Goal: Task Accomplishment & Management: Manage account settings

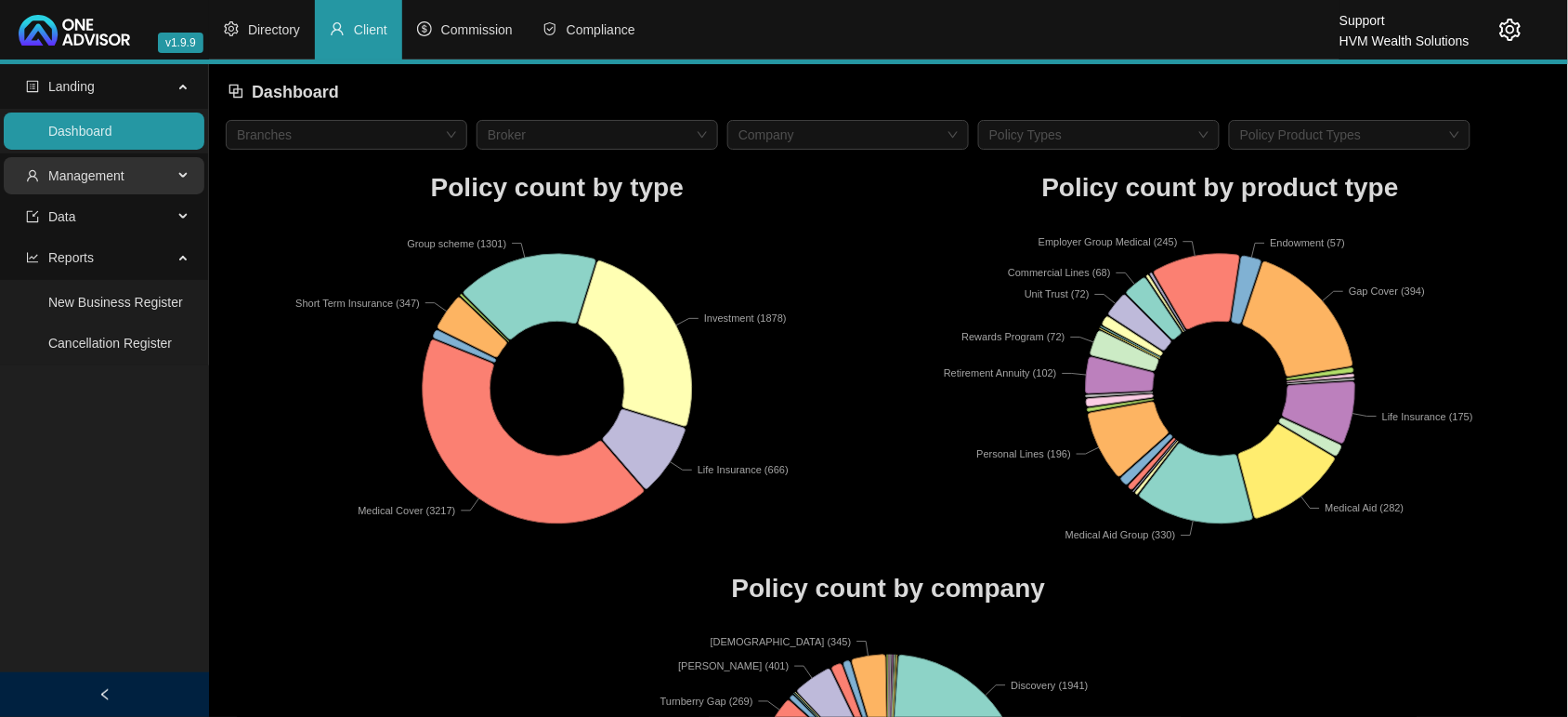
click at [60, 187] on span "Management" at bounding box center [99, 176] width 147 height 37
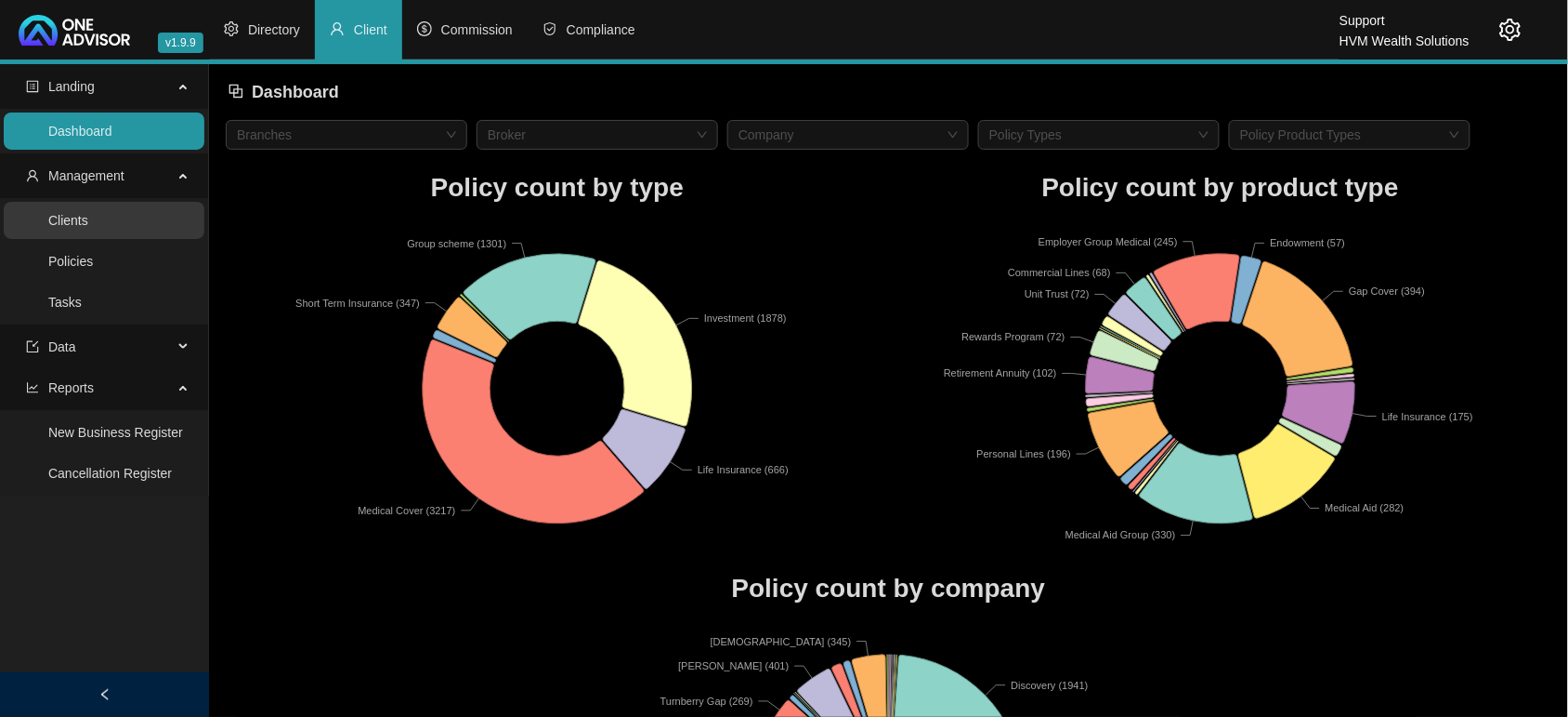
click at [84, 221] on link "Clients" at bounding box center [68, 220] width 40 height 15
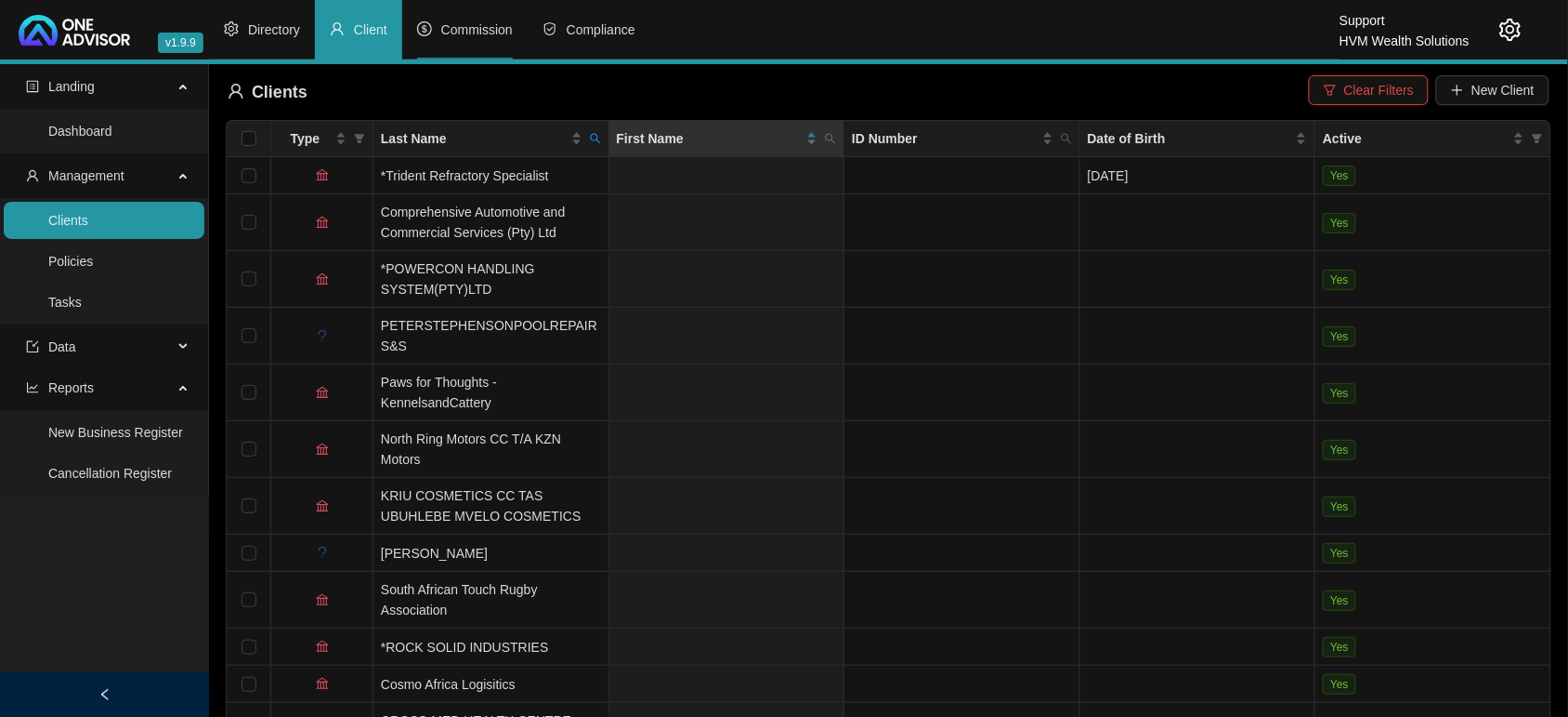
click at [493, 22] on span "Commission" at bounding box center [477, 30] width 71 height 15
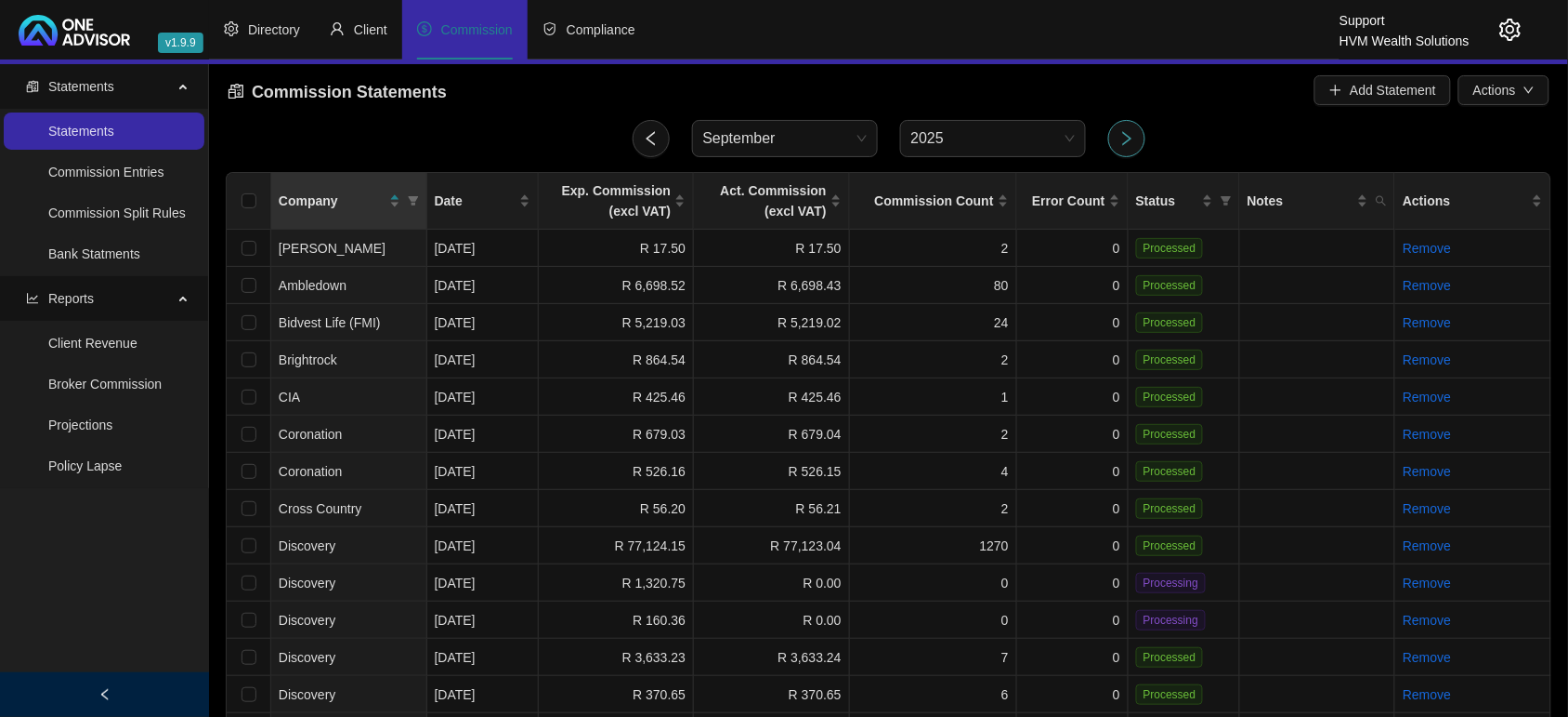
click at [1129, 141] on icon "right" at bounding box center [1127, 138] width 9 height 14
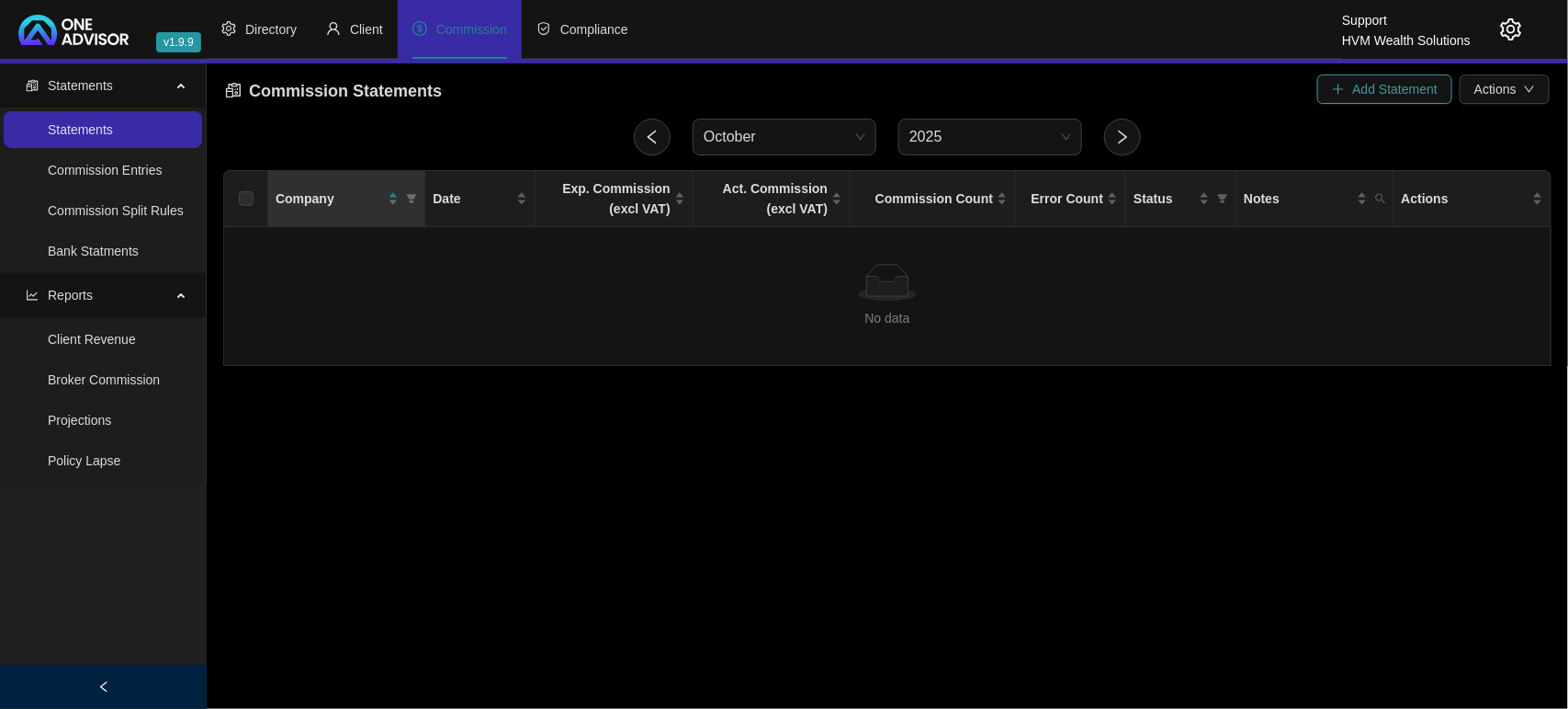
click at [1395, 88] on span "Add Statement" at bounding box center [1395, 89] width 85 height 20
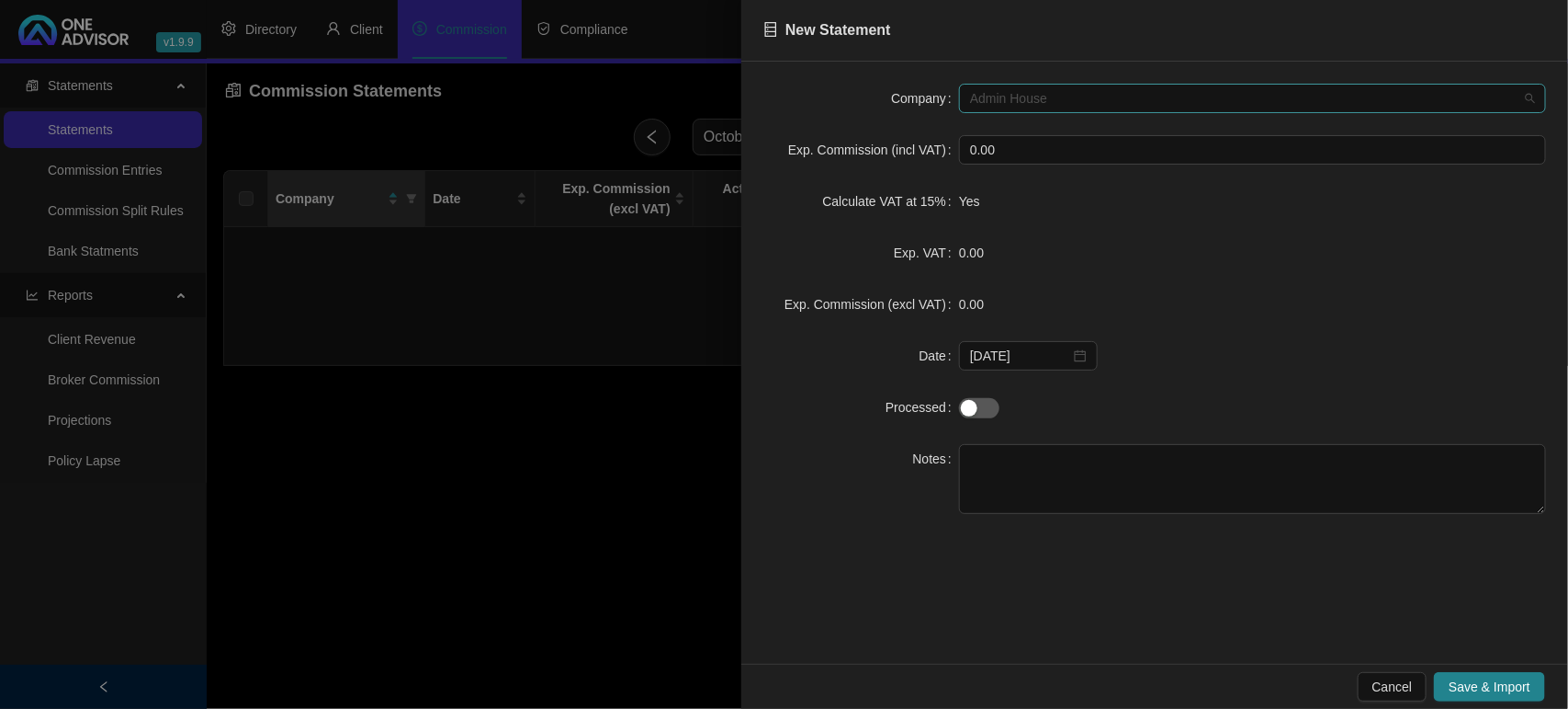
click at [1050, 108] on span "Admin House" at bounding box center [1252, 98] width 565 height 28
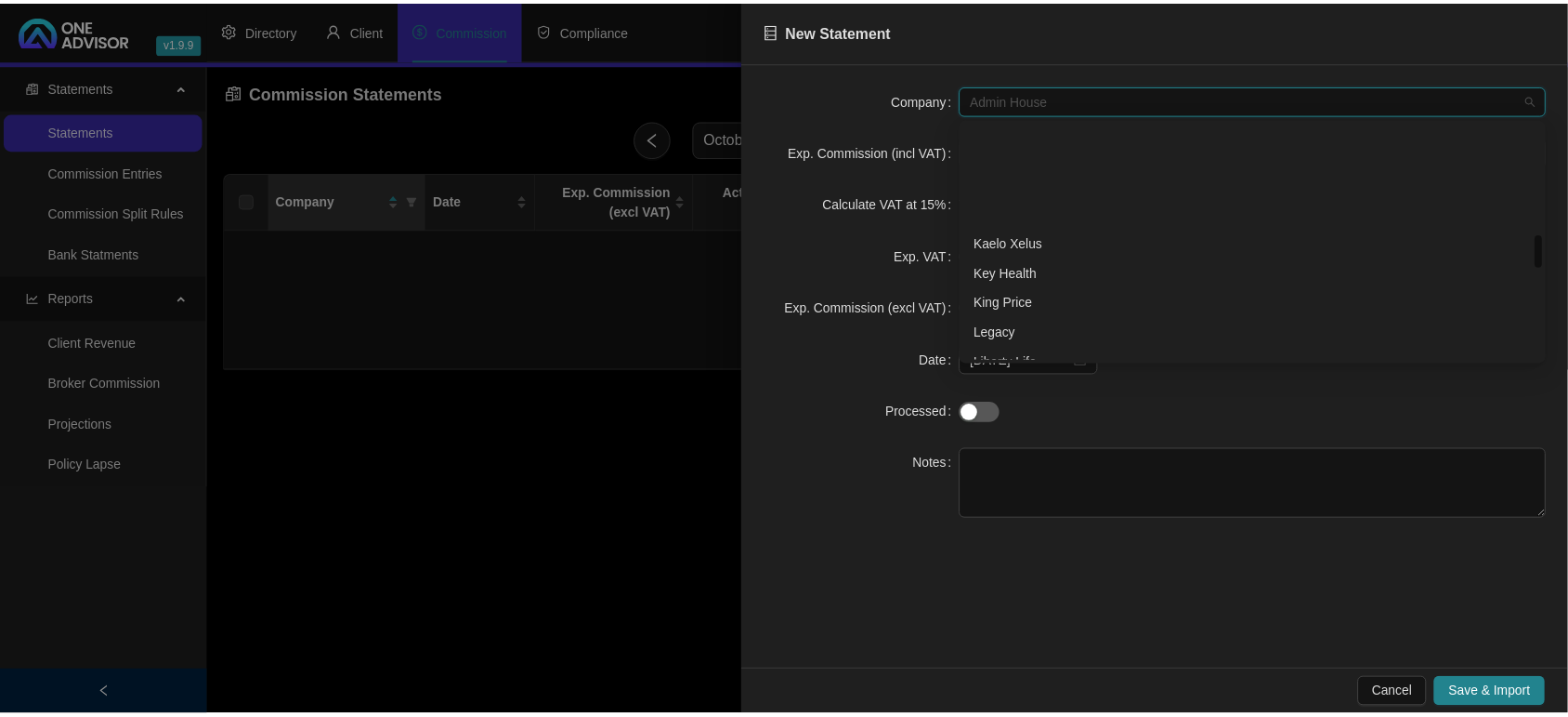
scroll to position [814, 0]
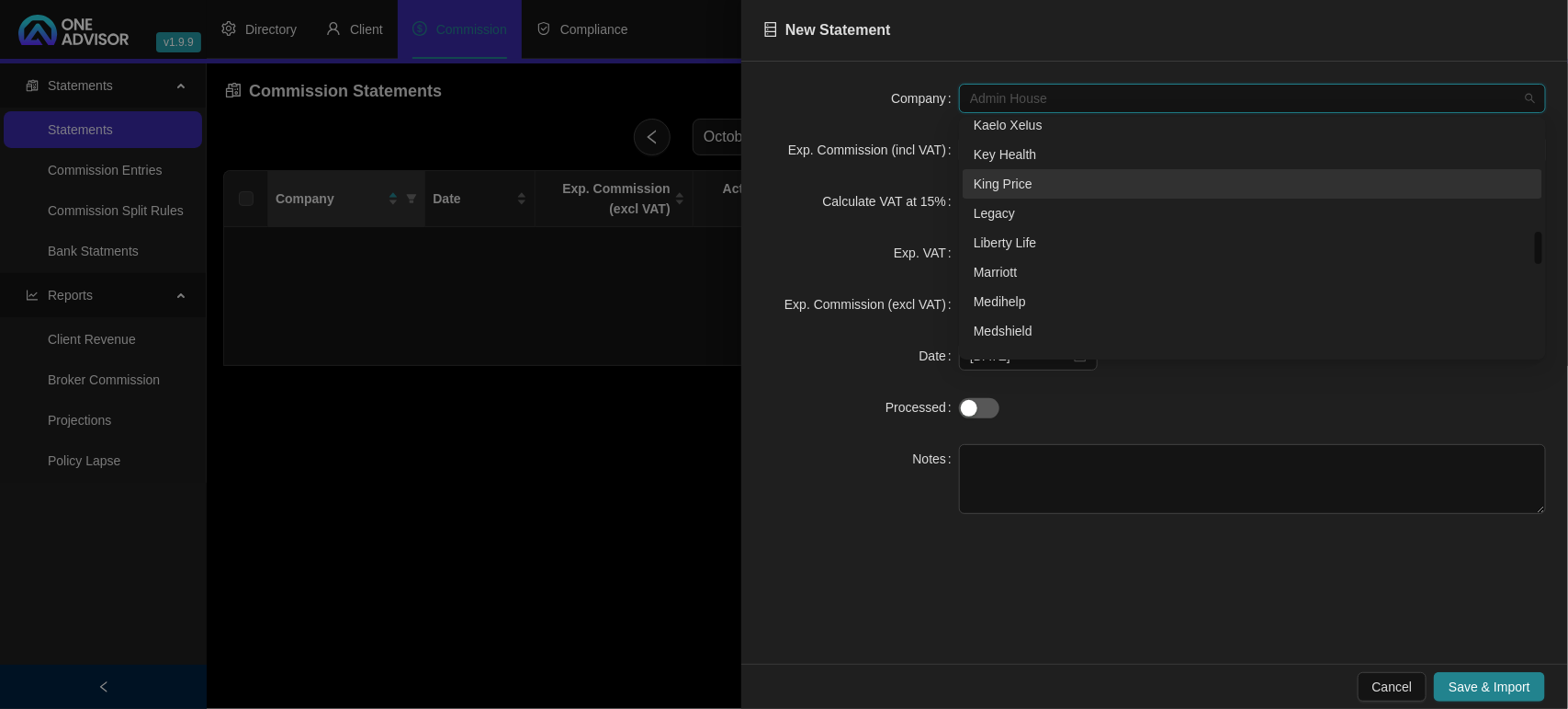
click at [1015, 193] on div "King Price" at bounding box center [1252, 184] width 558 height 20
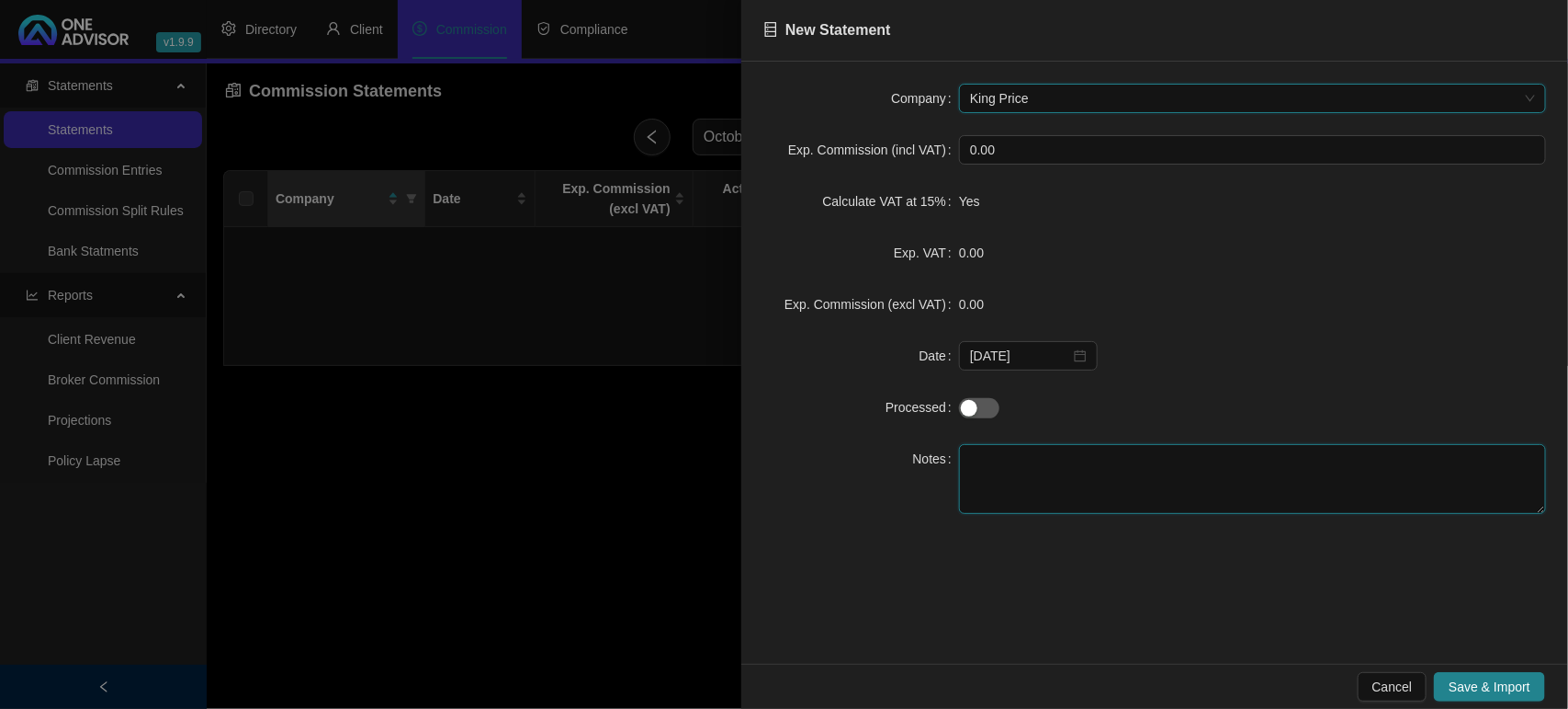
click at [1240, 474] on textarea at bounding box center [1252, 478] width 587 height 70
type textarea "TEST"
click at [1494, 682] on span "Save & Import" at bounding box center [1489, 687] width 82 height 20
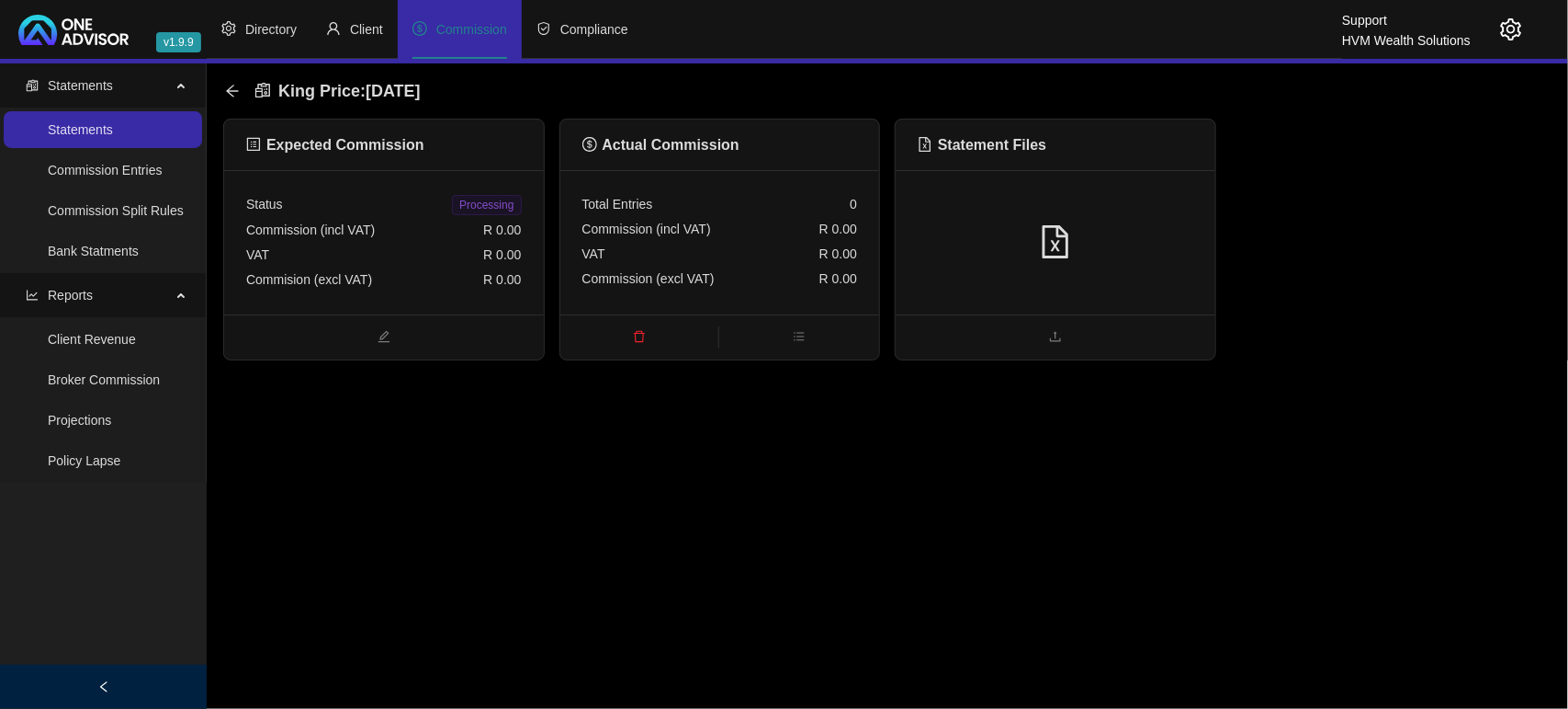
click at [1109, 251] on div at bounding box center [1056, 243] width 276 height 35
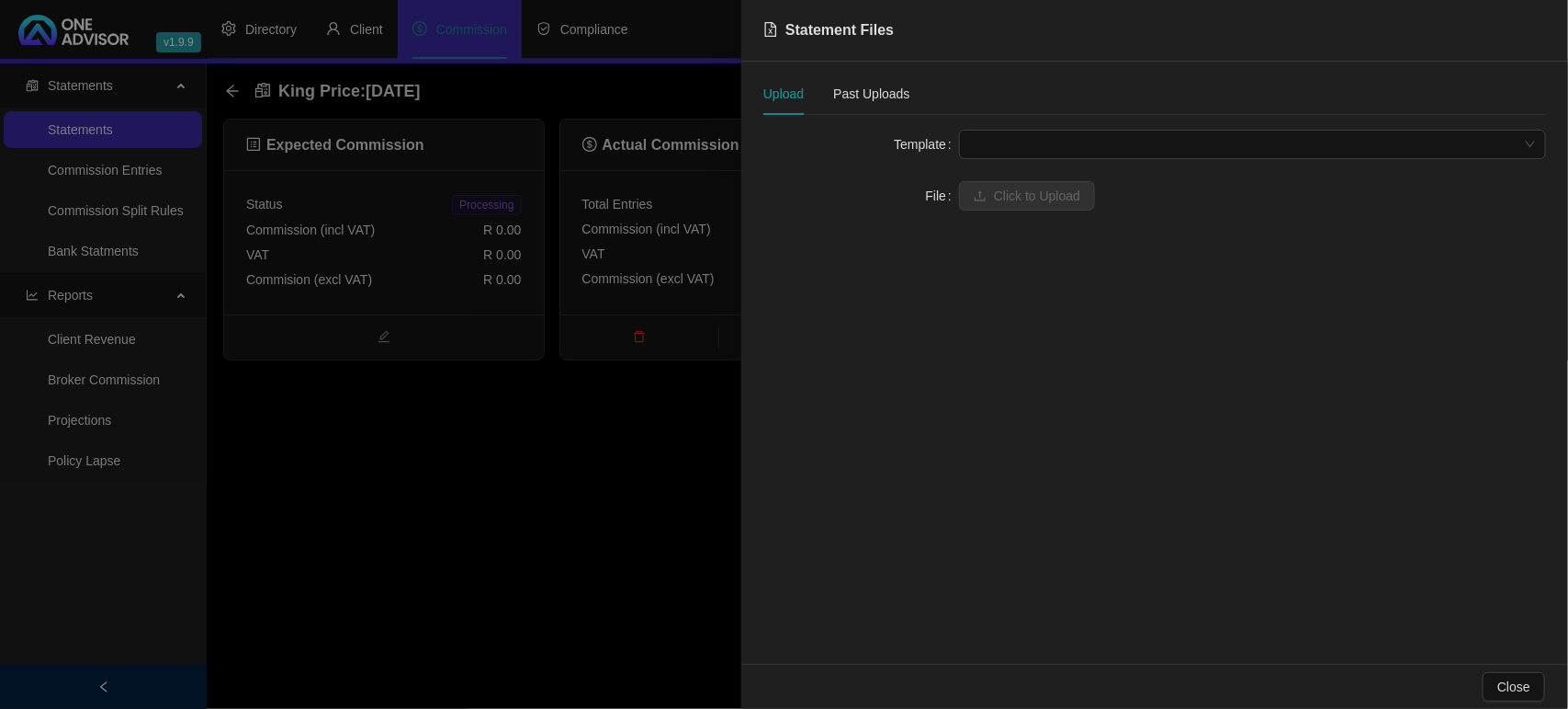
click at [1029, 144] on span at bounding box center [1252, 145] width 565 height 28
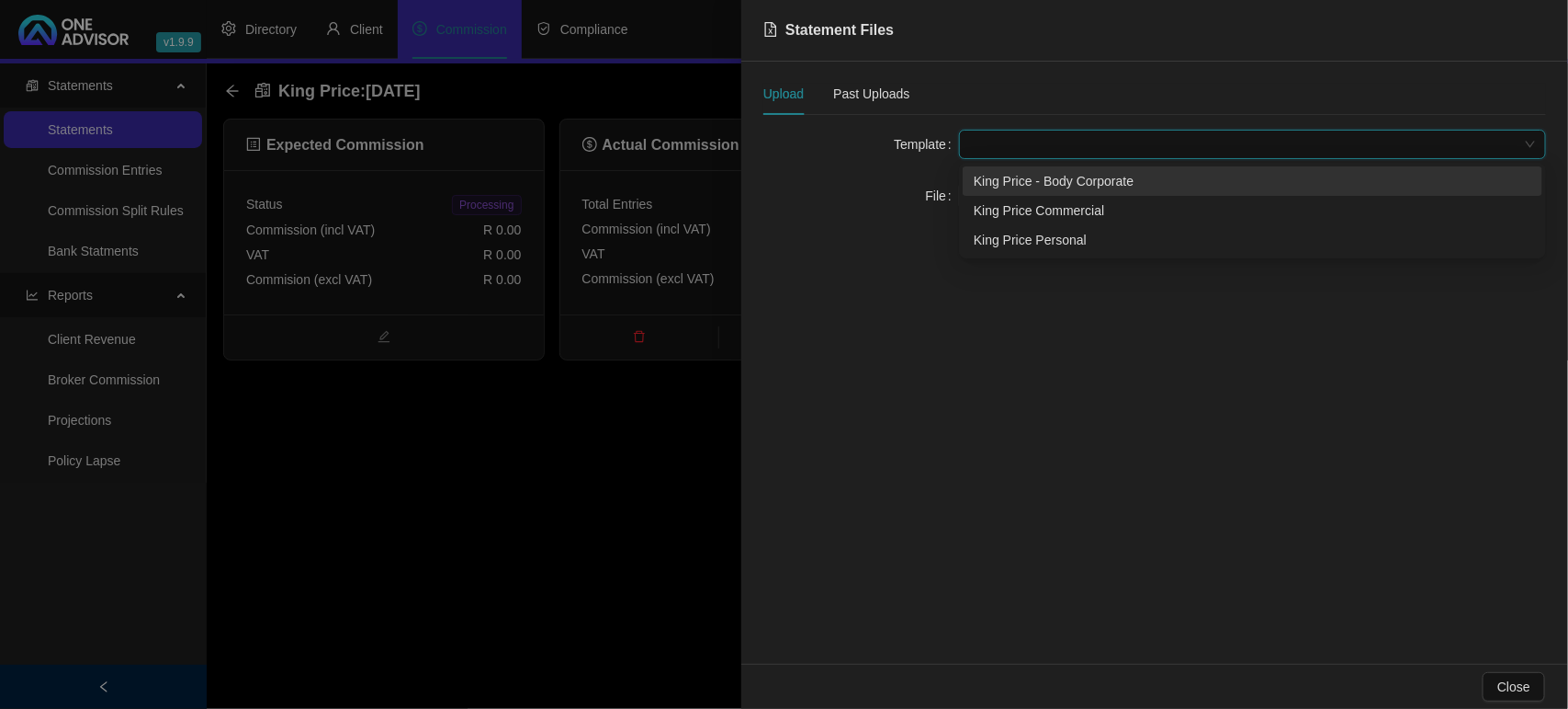
click at [1049, 184] on div "King Price - Body Corporate" at bounding box center [1252, 181] width 558 height 20
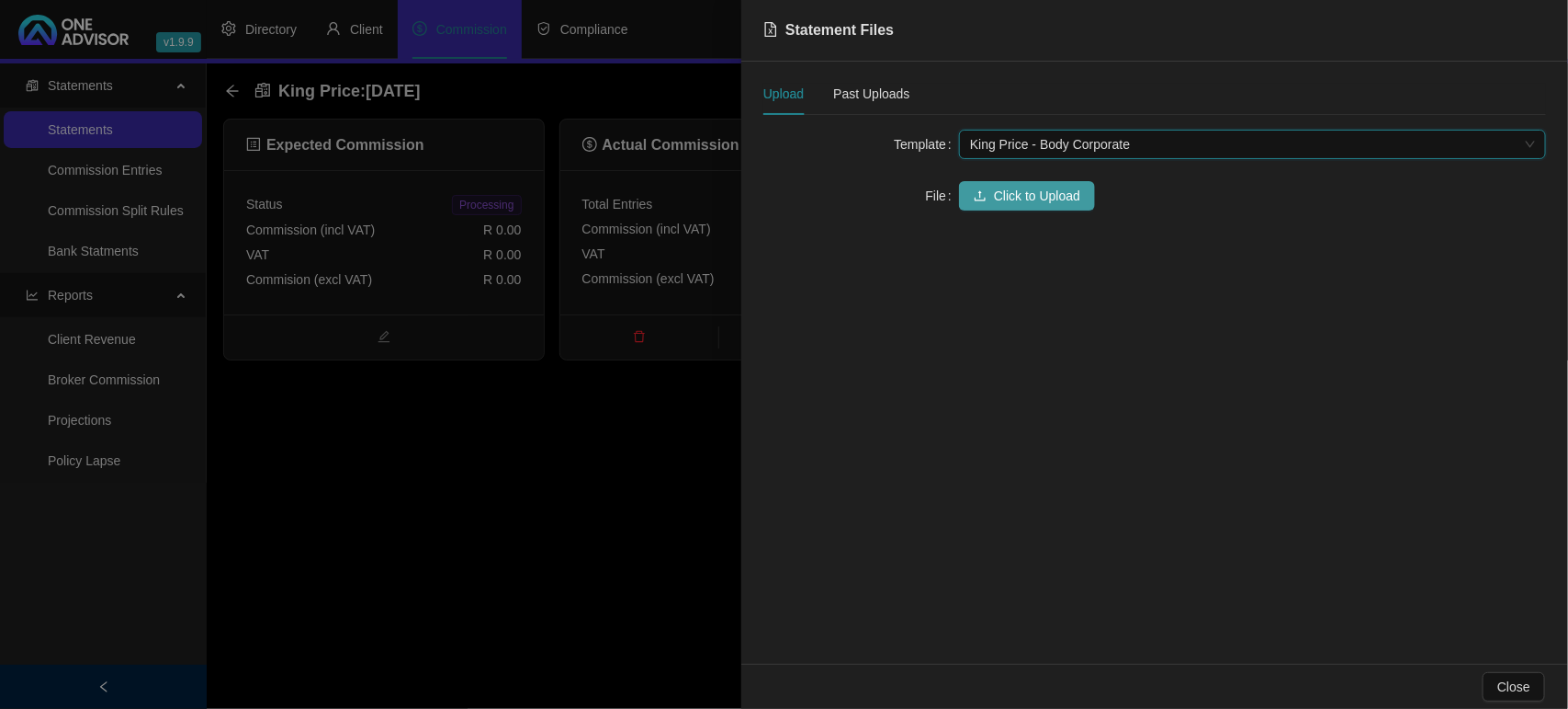
click at [1044, 200] on span "Click to Upload" at bounding box center [1036, 196] width 86 height 20
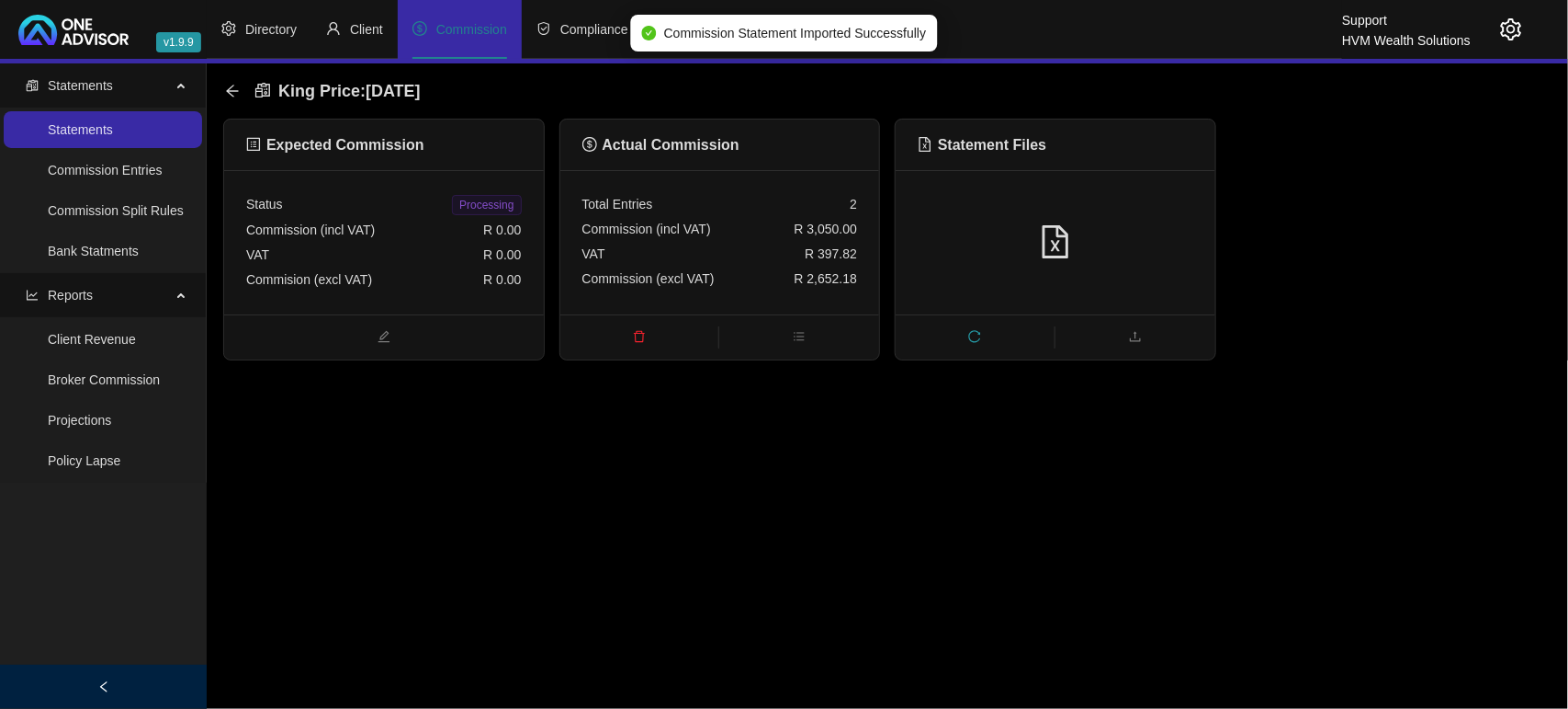
click at [758, 250] on div "VAT R 397.82" at bounding box center [721, 254] width 276 height 25
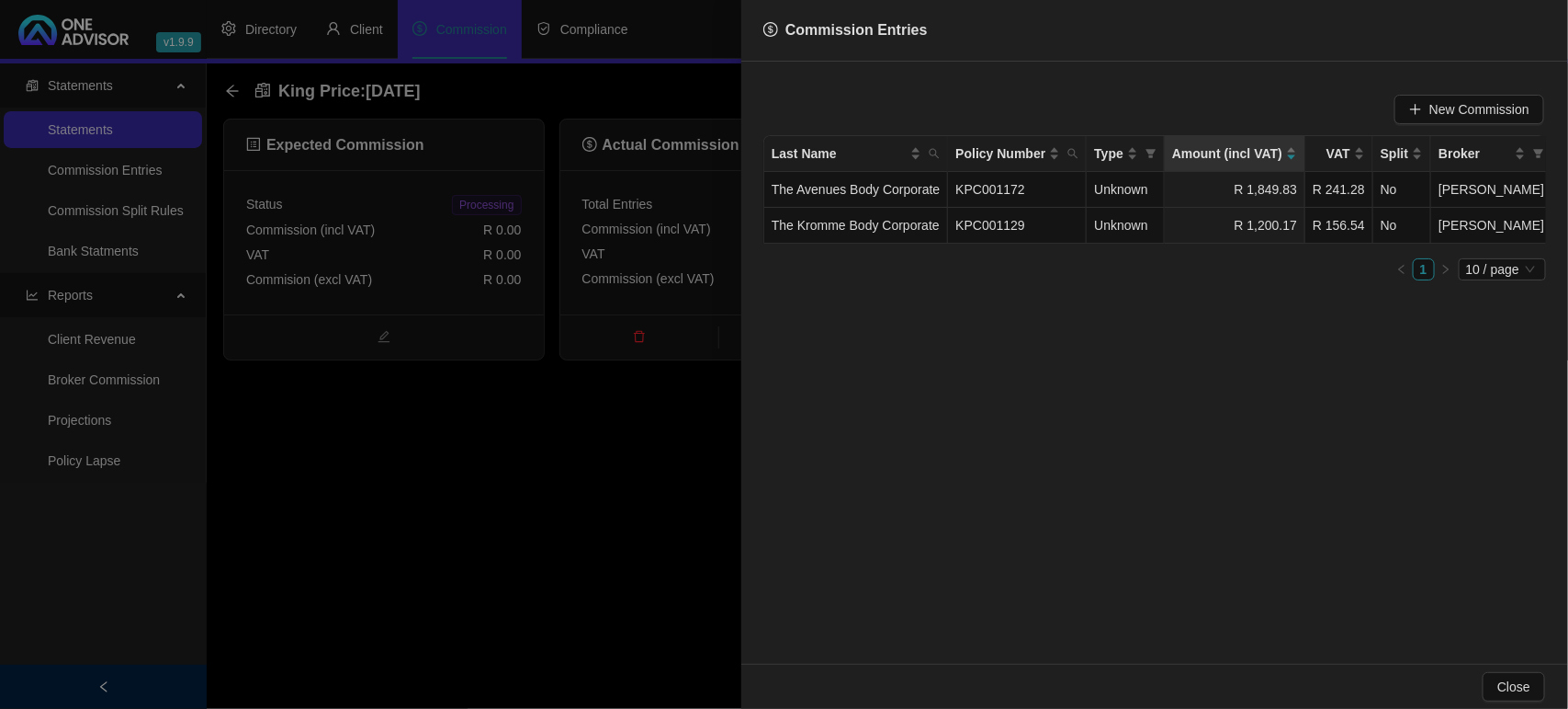
click at [614, 600] on div at bounding box center [784, 354] width 1568 height 709
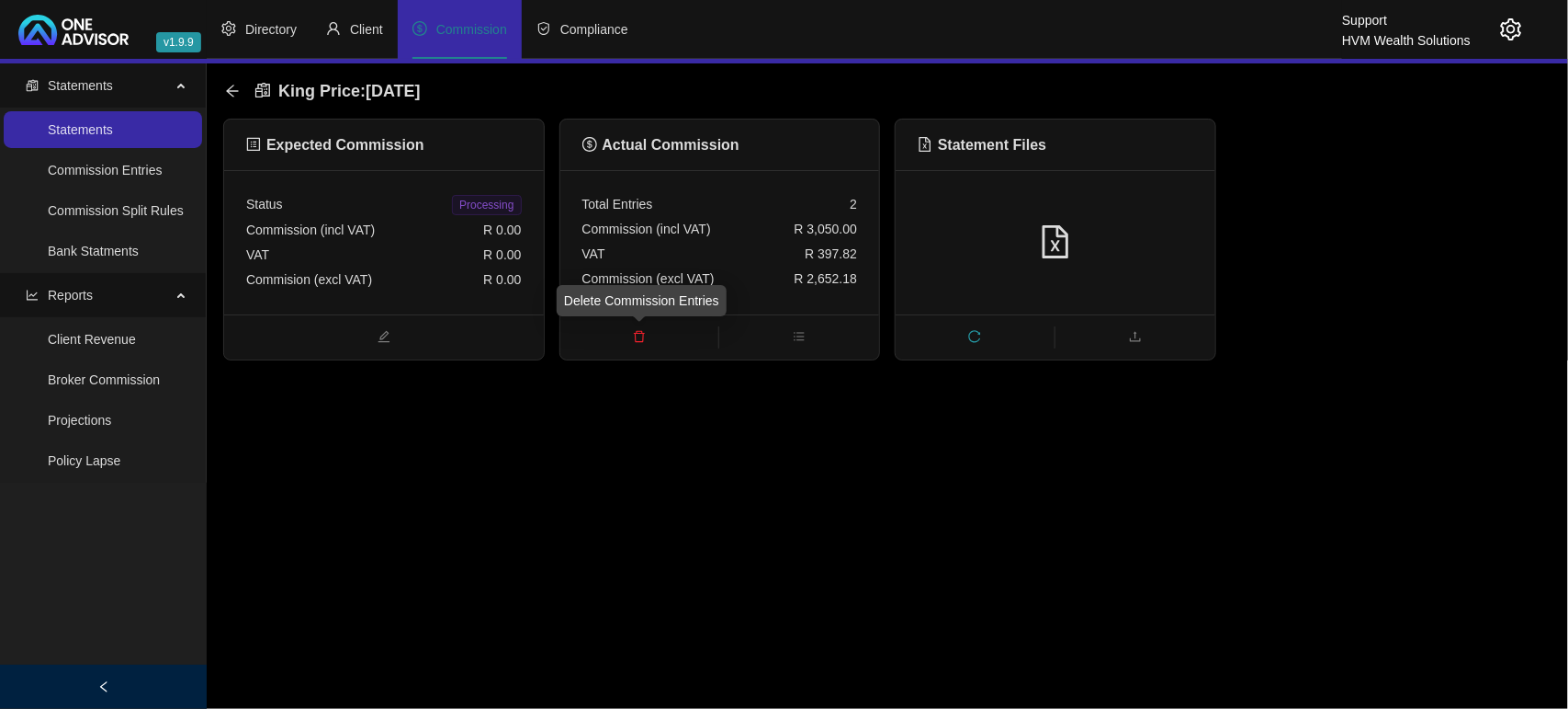
click at [639, 334] on icon "delete" at bounding box center [639, 336] width 13 height 13
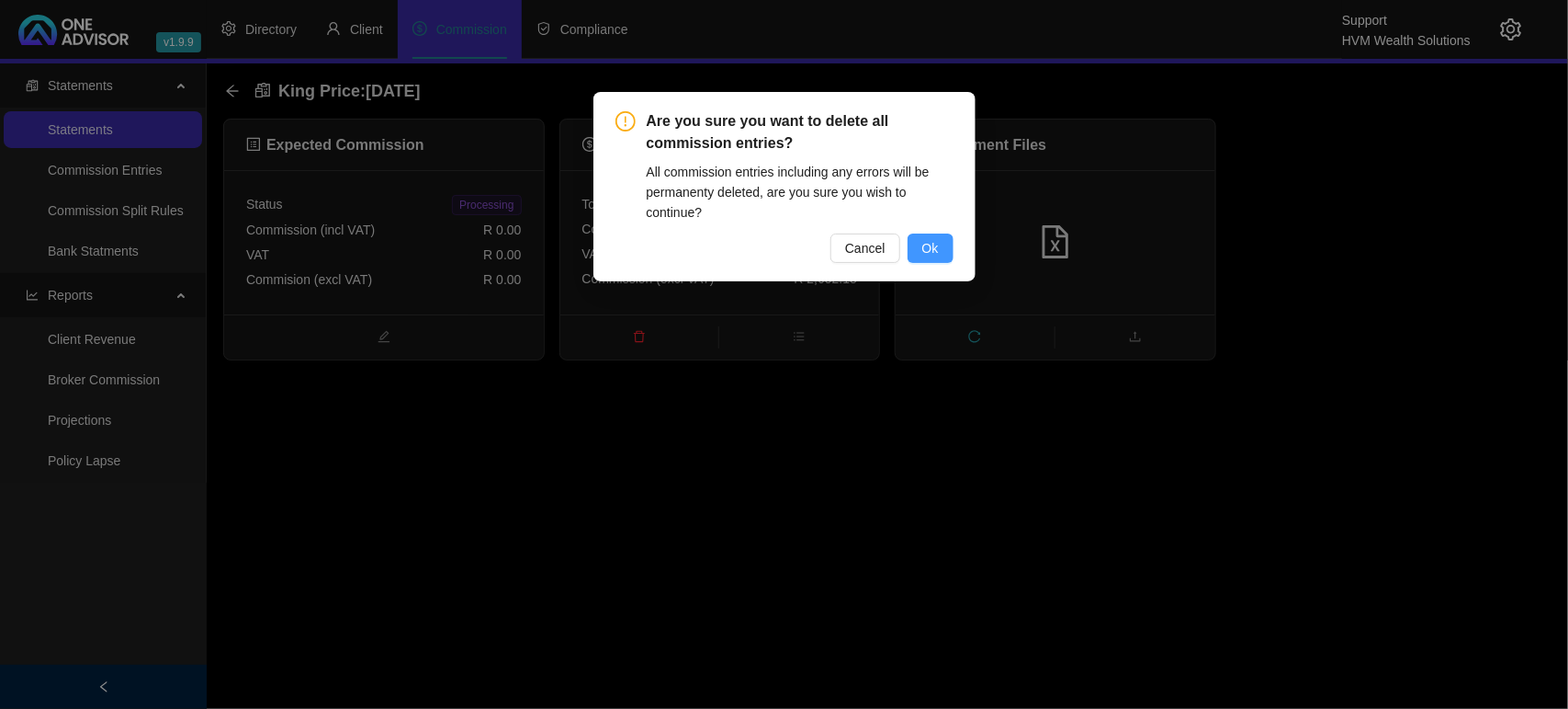
click at [930, 249] on span "Ok" at bounding box center [931, 248] width 17 height 20
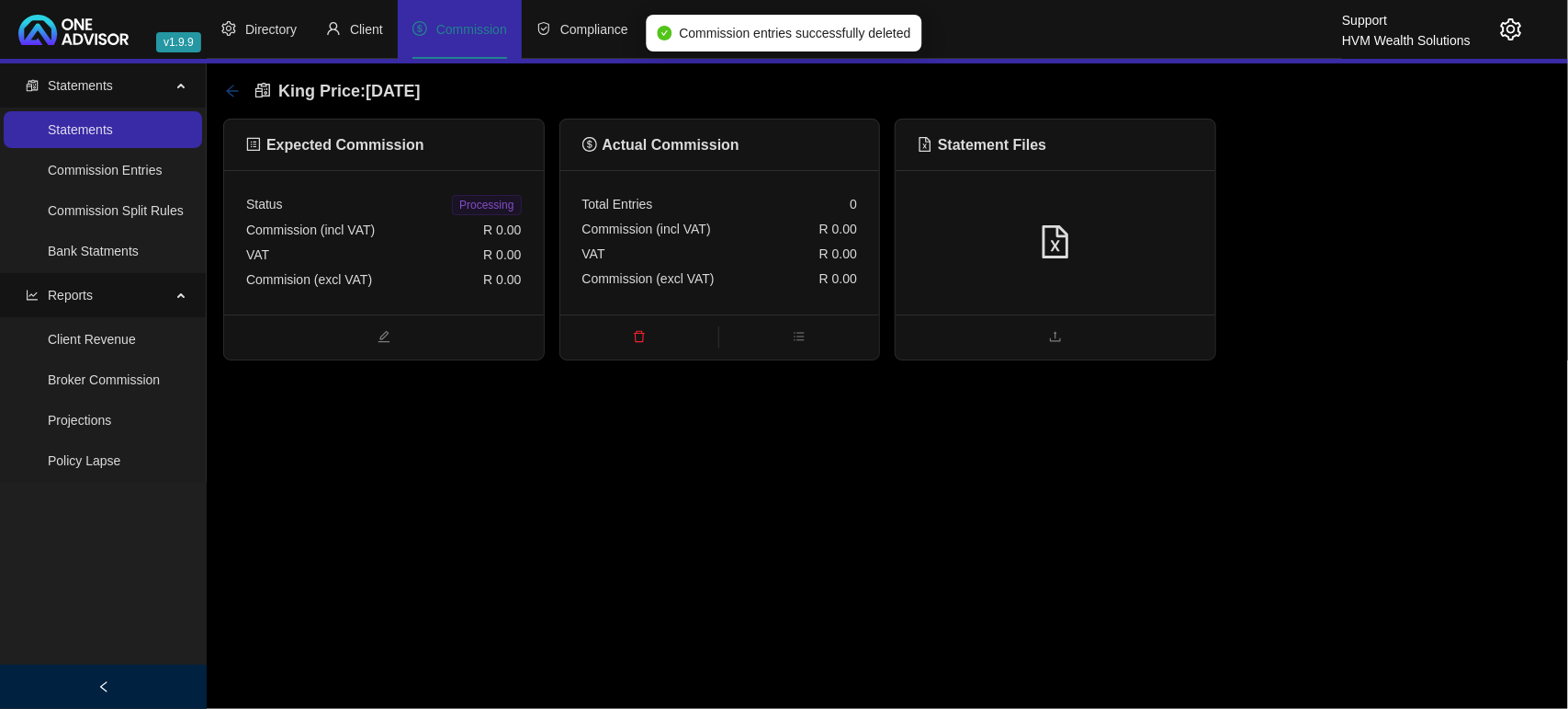
click at [228, 93] on icon "arrow-left" at bounding box center [232, 91] width 15 height 15
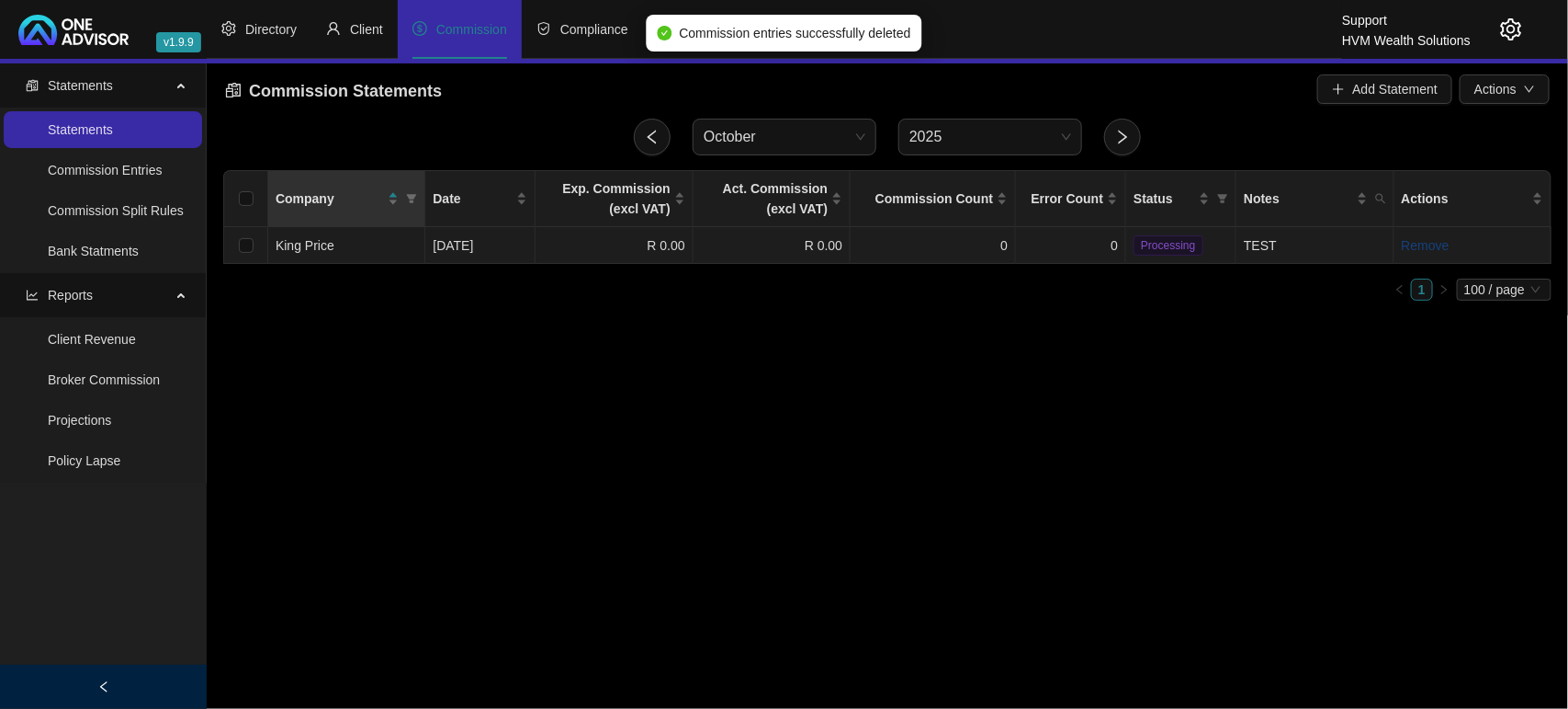
click at [1425, 242] on link "Remove" at bounding box center [1425, 246] width 48 height 15
drag, startPoint x: 1523, startPoint y: 195, endPoint x: 1496, endPoint y: 198, distance: 27.2
click at [1523, 196] on span "Yes" at bounding box center [1523, 203] width 21 height 20
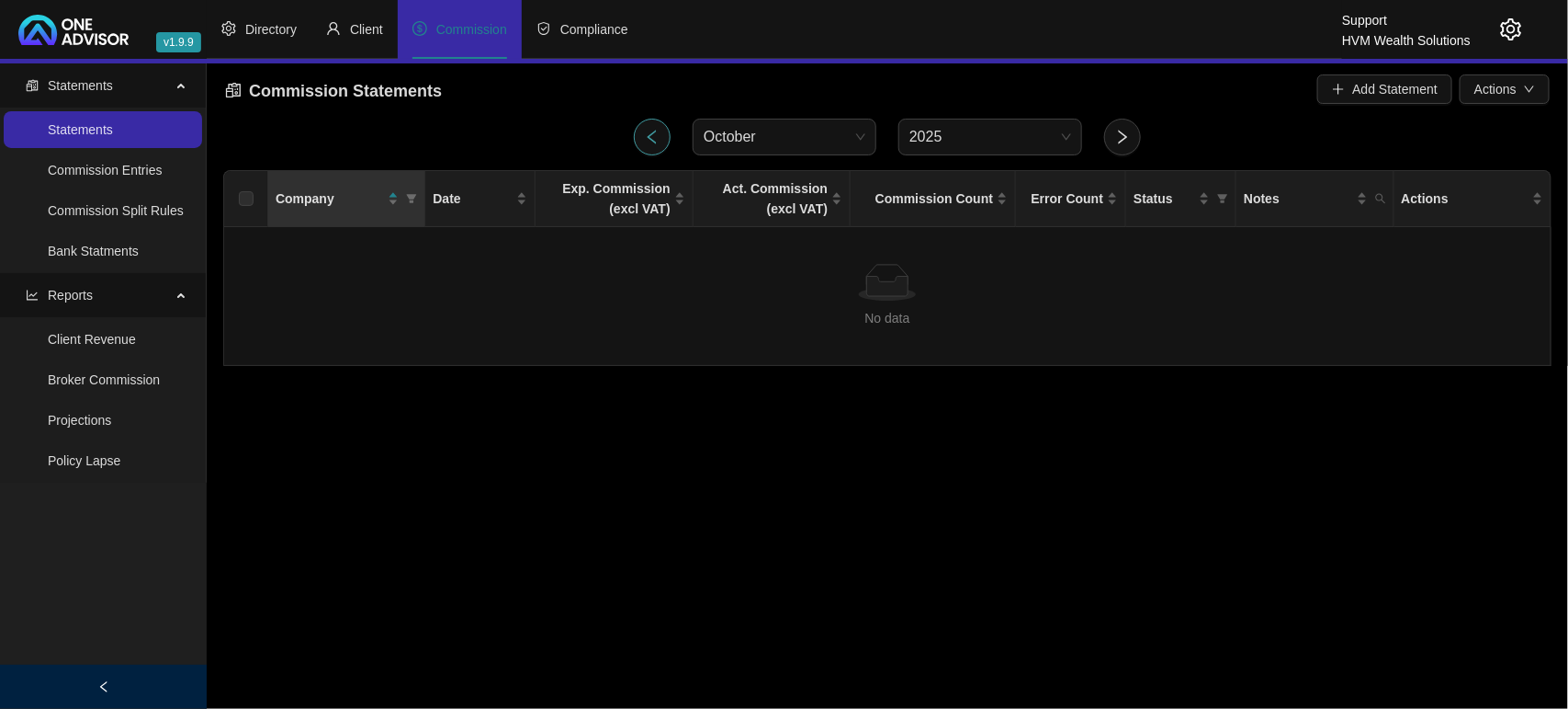
drag, startPoint x: 650, startPoint y: 141, endPoint x: 663, endPoint y: 164, distance: 26.4
click at [652, 141] on icon "left" at bounding box center [652, 137] width 17 height 17
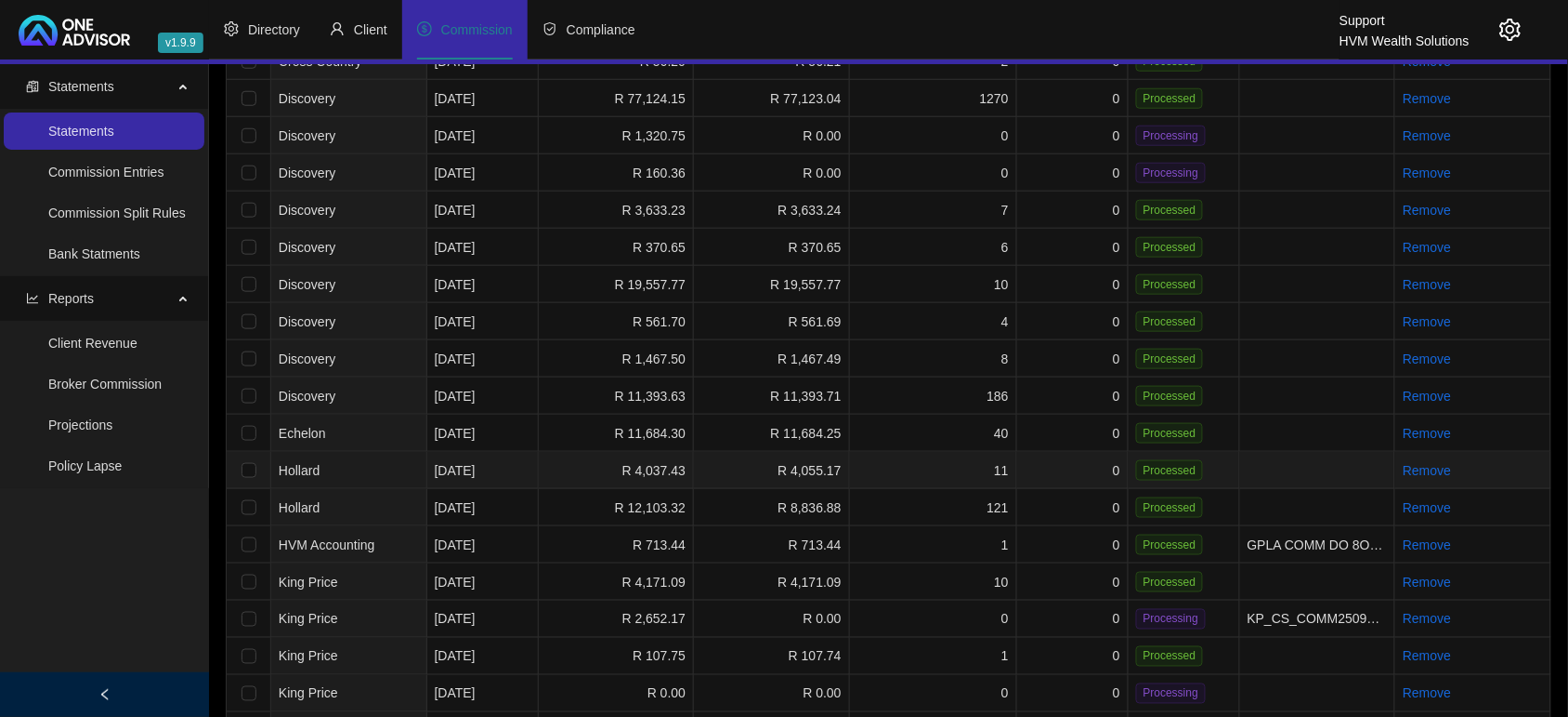
scroll to position [465, 0]
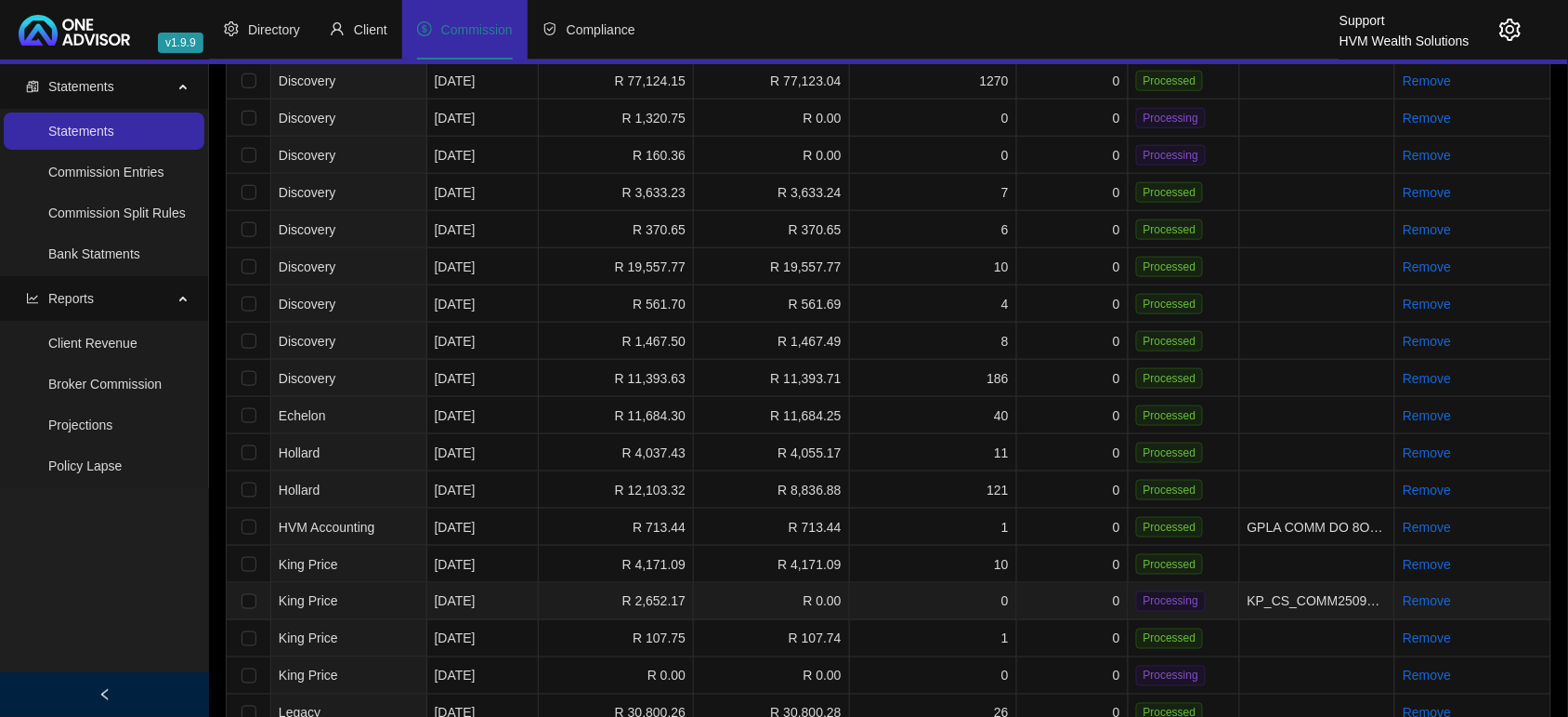
click at [614, 603] on td "R 2,652.17" at bounding box center [616, 602] width 156 height 37
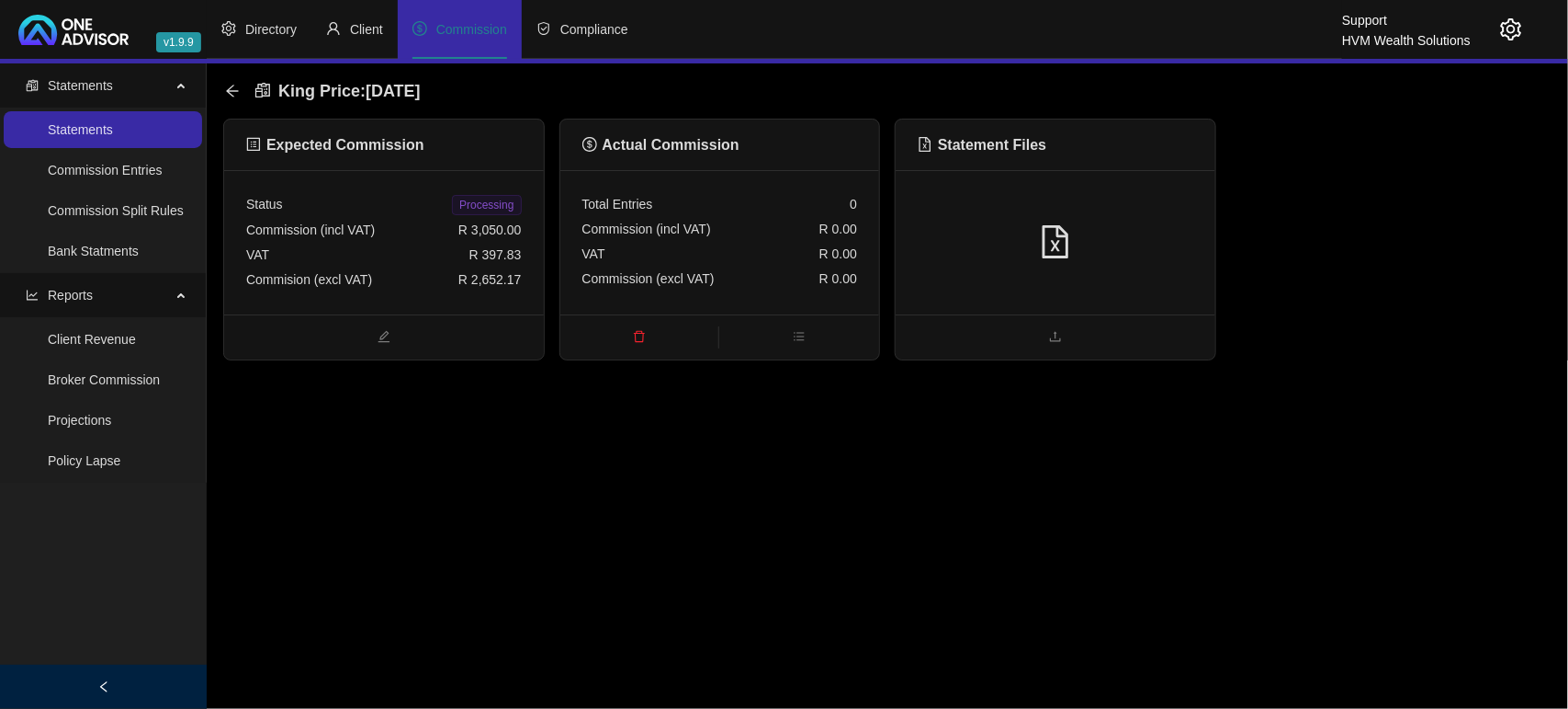
click at [1508, 37] on icon "setting" at bounding box center [1512, 30] width 21 height 22
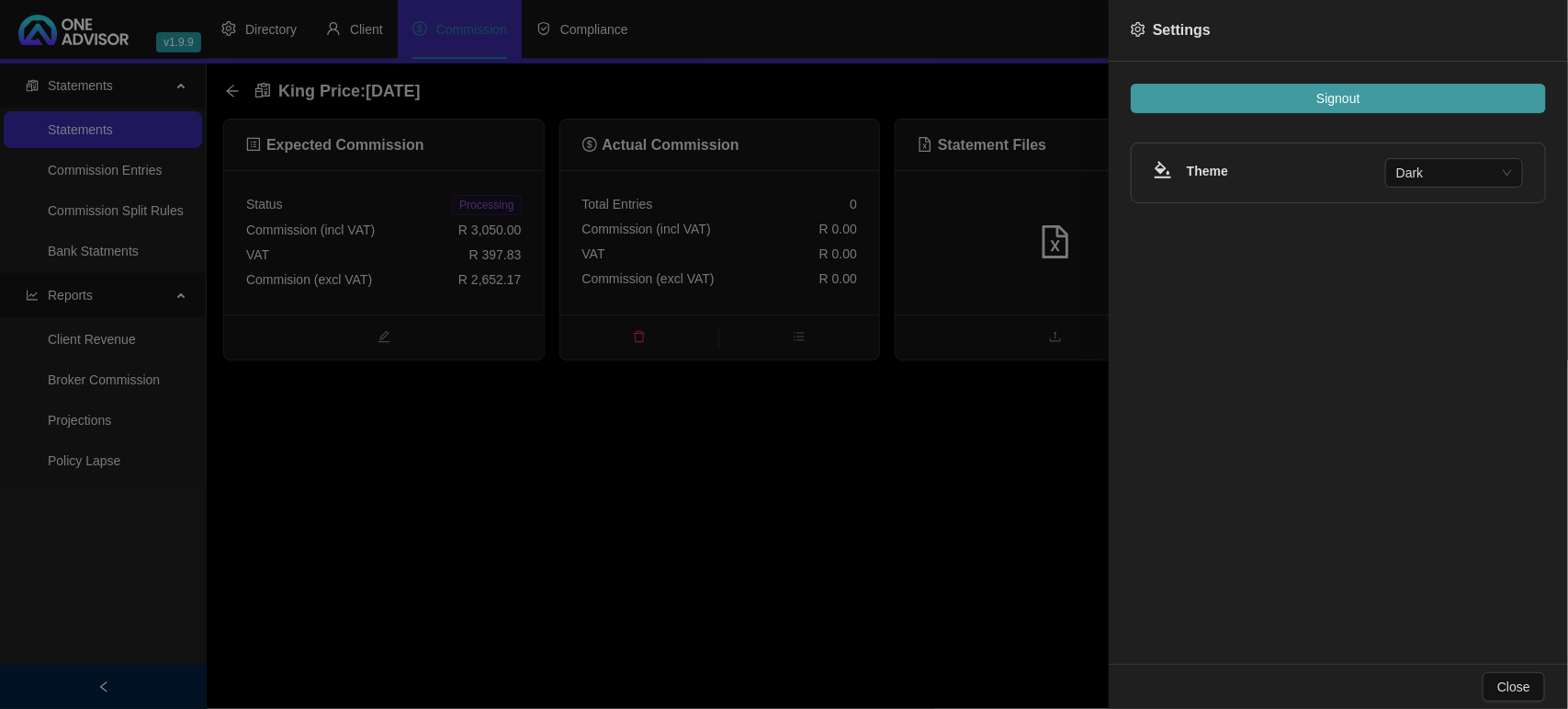
click at [1470, 92] on button "Signout" at bounding box center [1338, 98] width 415 height 30
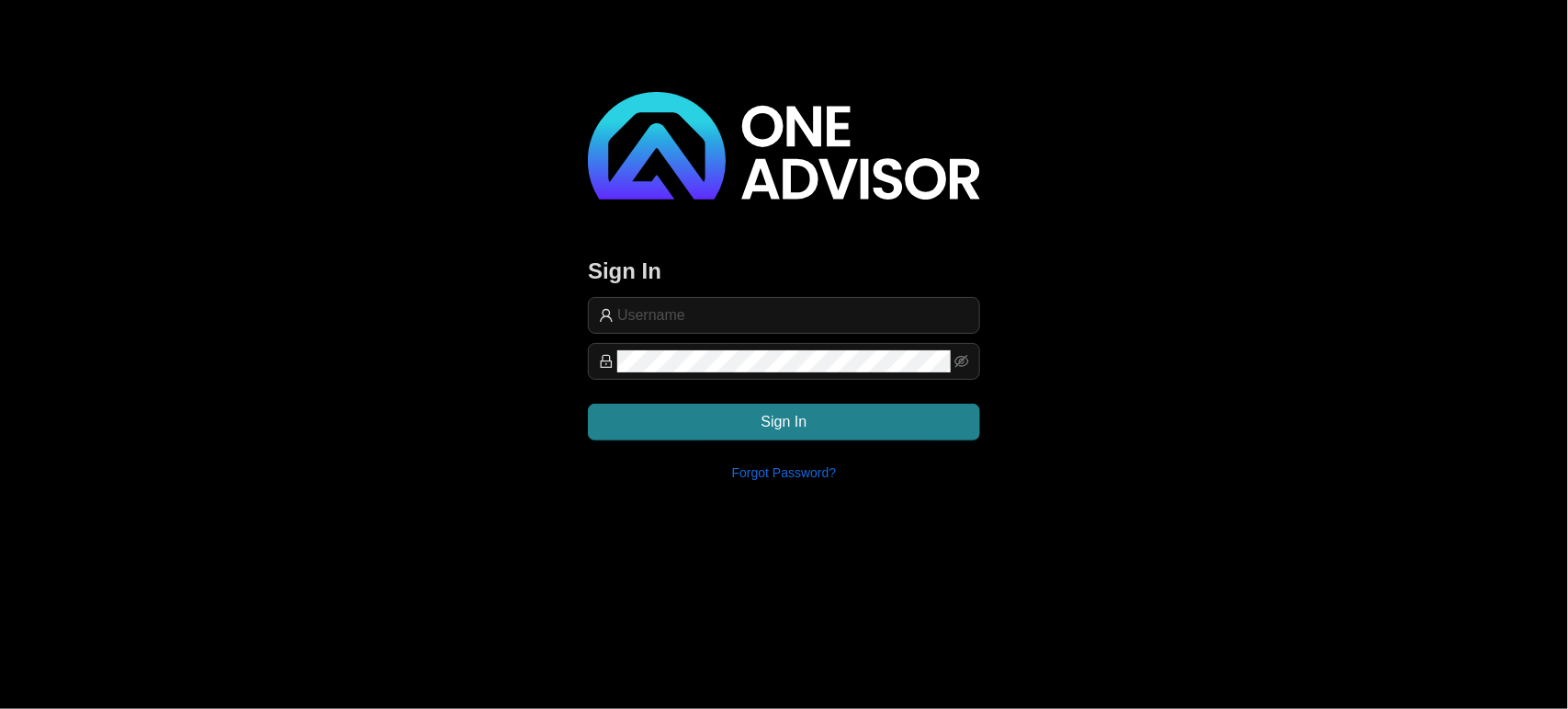
type input "support@hvmws"
